Goal: Task Accomplishment & Management: Manage account settings

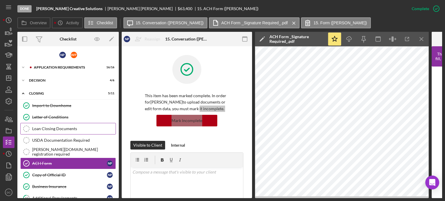
scroll to position [133, 0]
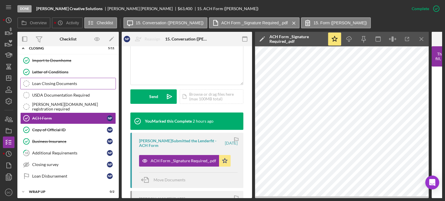
click at [70, 84] on div "Loan Closing Documents" at bounding box center [73, 83] width 83 height 5
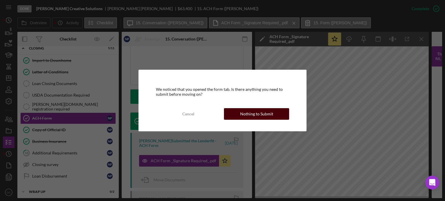
click at [265, 110] on div "Nothing to Submit" at bounding box center [256, 114] width 33 height 12
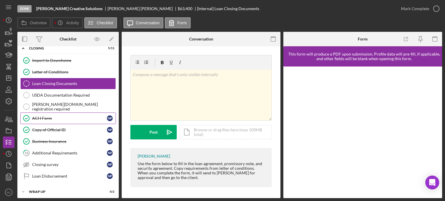
click at [72, 116] on div "ACH Form" at bounding box center [69, 118] width 75 height 5
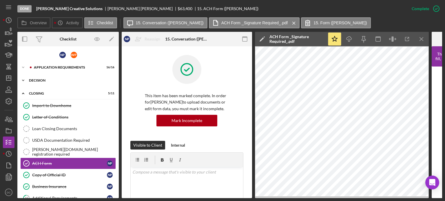
click at [43, 82] on div "Decision" at bounding box center [70, 80] width 83 height 3
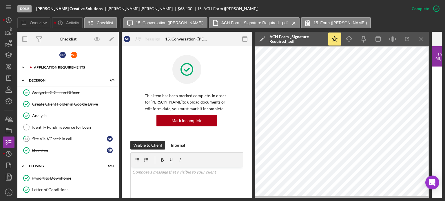
click at [43, 67] on div "APPLICATION REQUIREMENTS" at bounding box center [73, 67] width 78 height 3
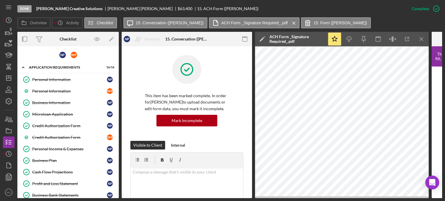
drag, startPoint x: 116, startPoint y: 86, endPoint x: 120, endPoint y: 108, distance: 21.8
click at [120, 108] on div "Overview Internal Workflow Stage Done Icon/Dropdown Arrow Archive (can unarchiv…" at bounding box center [229, 115] width 425 height 167
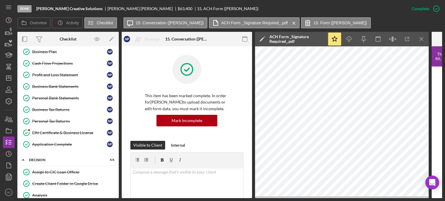
scroll to position [110, 0]
click at [67, 130] on div "EIN Certificate & Business License" at bounding box center [69, 132] width 75 height 5
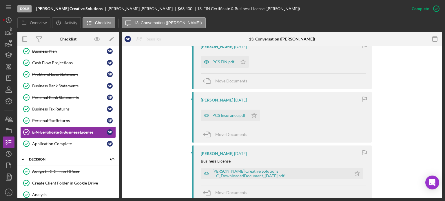
scroll to position [194, 0]
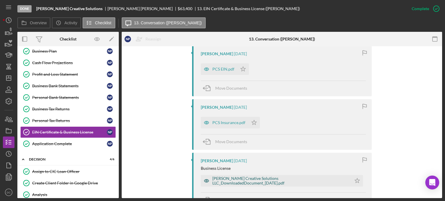
click at [300, 182] on div "[PERSON_NAME] Creative Solutions LLC_DownloadedDocument_[DATE].pdf" at bounding box center [280, 181] width 136 height 9
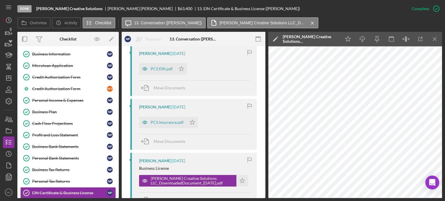
scroll to position [44, 0]
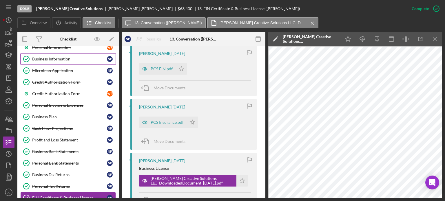
click at [74, 58] on div "Business Information" at bounding box center [69, 59] width 75 height 5
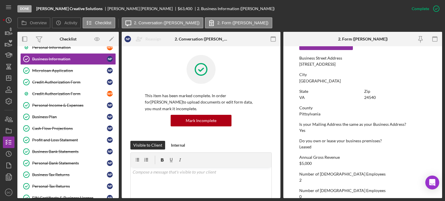
scroll to position [286, 0]
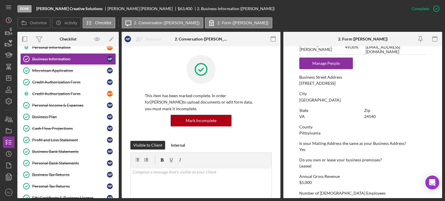
drag, startPoint x: 378, startPoint y: 82, endPoint x: 300, endPoint y: 85, distance: 77.4
click at [300, 85] on div "Business Street Address [STREET_ADDRESS]" at bounding box center [362, 80] width 127 height 11
copy div "[STREET_ADDRESS]"
click at [62, 112] on link "Business Plan Business Plan N P" at bounding box center [68, 117] width 96 height 12
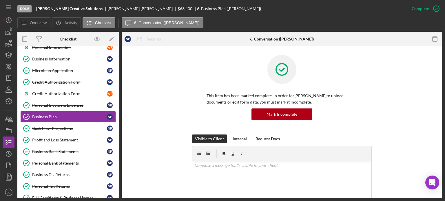
drag, startPoint x: 443, startPoint y: 59, endPoint x: 445, endPoint y: 92, distance: 33.7
click at [445, 92] on div "Done [PERSON_NAME] Creative Solutions [PERSON_NAME] $63,400 6. Business Plan ([…" at bounding box center [222, 100] width 445 height 201
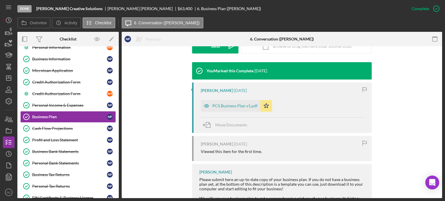
scroll to position [178, 0]
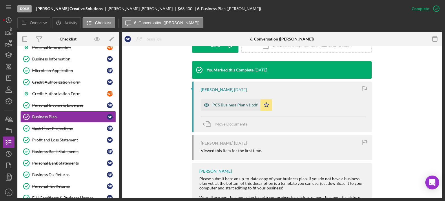
click at [224, 104] on div "PCS Business Plan v1.pdf" at bounding box center [234, 105] width 45 height 5
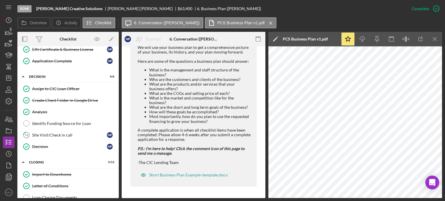
scroll to position [190, 0]
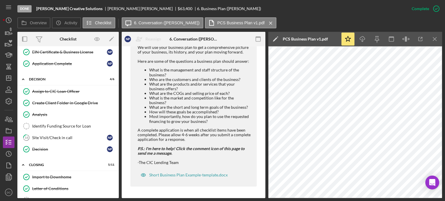
drag, startPoint x: 120, startPoint y: 126, endPoint x: 120, endPoint y: 107, distance: 19.1
click at [120, 107] on div "Overview Internal Workflow Stage Done Icon/Dropdown Arrow Archive (can unarchiv…" at bounding box center [229, 115] width 425 height 167
drag, startPoint x: 117, startPoint y: 119, endPoint x: 118, endPoint y: 96, distance: 22.9
click at [118, 96] on div "N P W P Icon/Expander APPLICATION REQUIREMENTS 16 / 16 Personal Information Per…" at bounding box center [67, 122] width 101 height 152
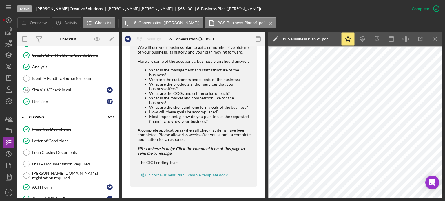
scroll to position [245, 0]
